Goal: Information Seeking & Learning: Learn about a topic

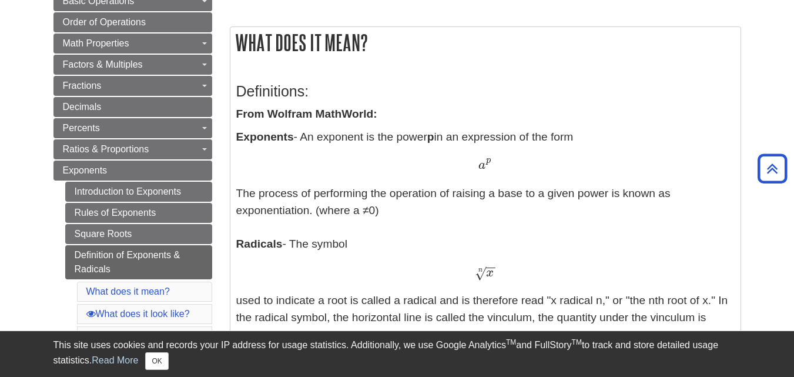
scroll to position [235, 0]
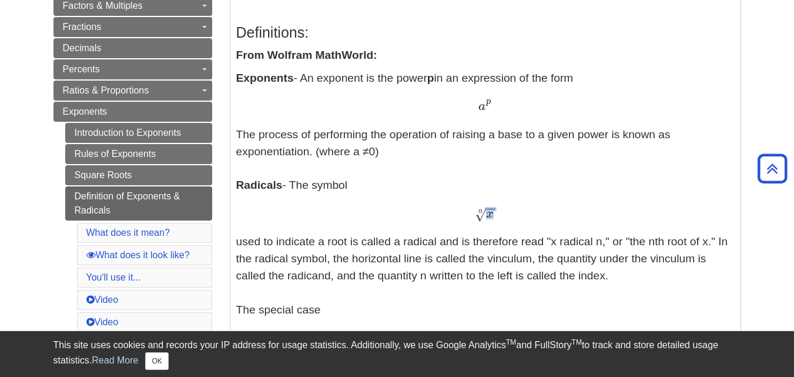
drag, startPoint x: 478, startPoint y: 215, endPoint x: 495, endPoint y: 216, distance: 17.1
click at [495, 216] on span "x − − √ n" at bounding box center [485, 204] width 21 height 33
click at [457, 211] on div "x − − √ n x n" at bounding box center [485, 213] width 498 height 17
drag, startPoint x: 478, startPoint y: 213, endPoint x: 498, endPoint y: 210, distance: 20.1
click at [498, 210] on div "x − − √ n x n" at bounding box center [485, 213] width 498 height 17
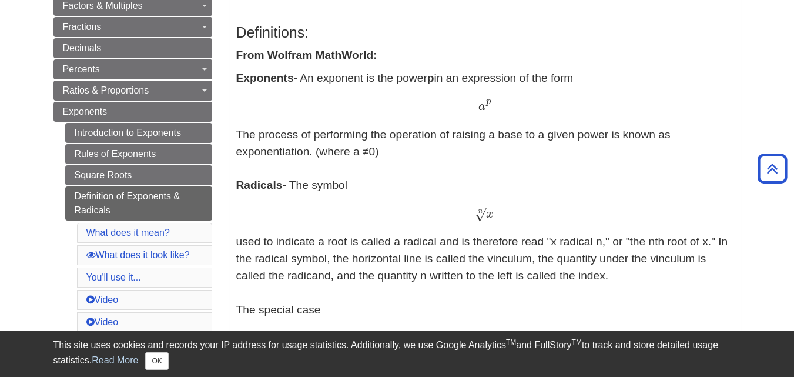
click at [498, 210] on div "x − − √ n x n" at bounding box center [485, 213] width 498 height 17
drag, startPoint x: 478, startPoint y: 217, endPoint x: 512, endPoint y: 212, distance: 35.0
click at [512, 212] on div "x − − √ n x n" at bounding box center [485, 213] width 498 height 17
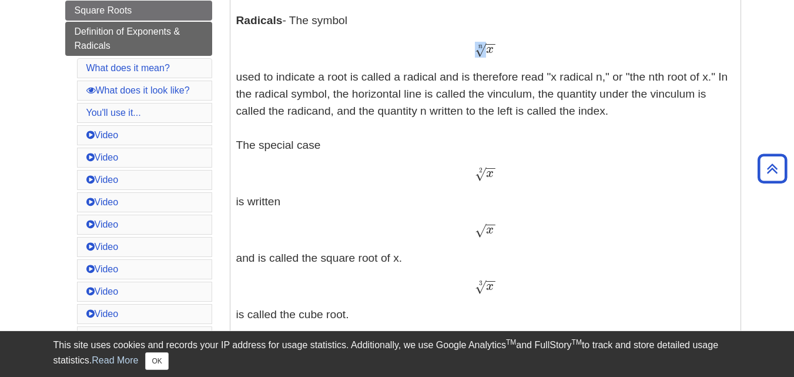
scroll to position [529, 0]
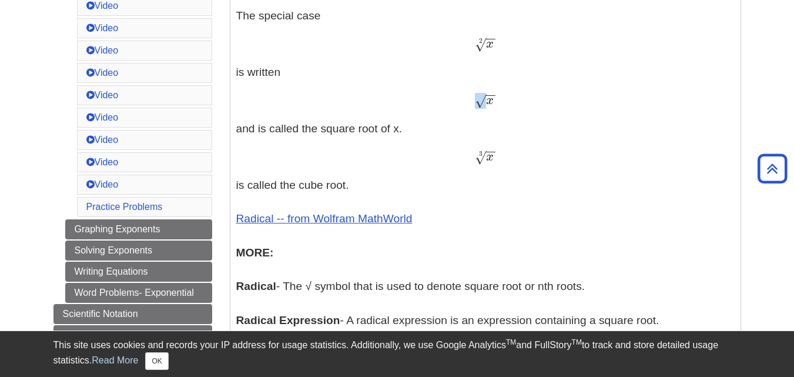
drag, startPoint x: 476, startPoint y: 100, endPoint x: 513, endPoint y: 95, distance: 37.4
click at [513, 95] on div "x − − √ x" at bounding box center [485, 100] width 498 height 17
copy span "√"
drag, startPoint x: 473, startPoint y: 156, endPoint x: 496, endPoint y: 155, distance: 23.0
click at [496, 155] on div "x − − √ 3 x 3" at bounding box center [485, 157] width 498 height 17
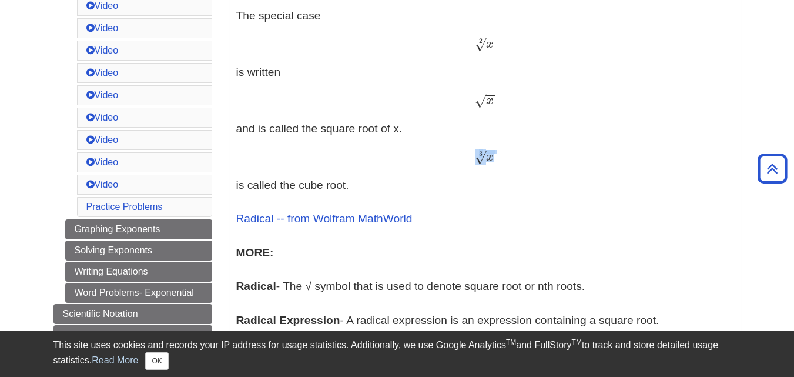
copy span "x − − √ 3"
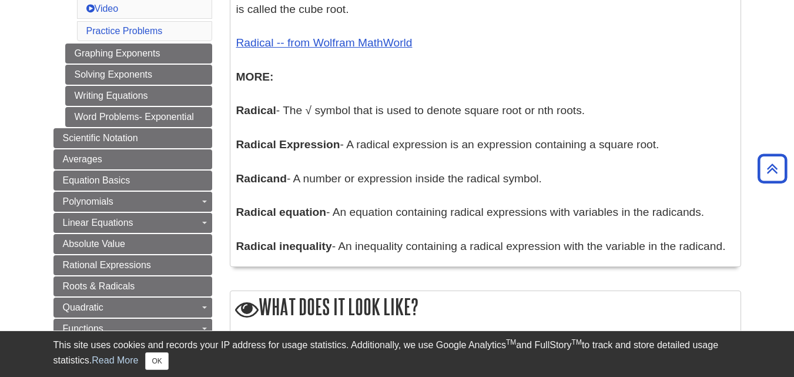
scroll to position [705, 0]
